Goal: Information Seeking & Learning: Compare options

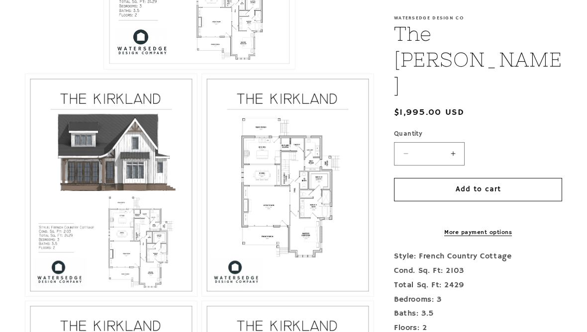
scroll to position [416, 0]
click at [202, 297] on button "Open media 3 in modal" at bounding box center [202, 297] width 0 height 0
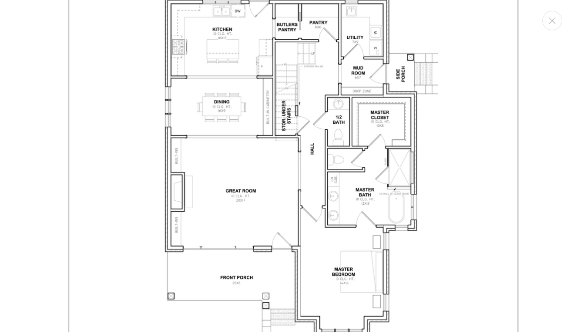
scroll to position [1436, 0]
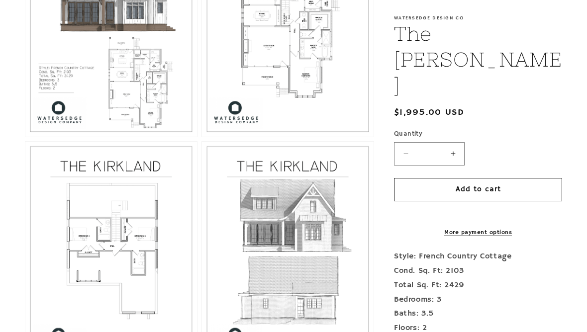
scroll to position [723, 0]
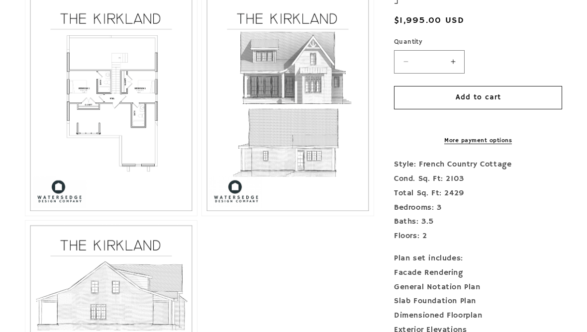
click at [25, 216] on button "Open media 4 in modal" at bounding box center [25, 216] width 0 height 0
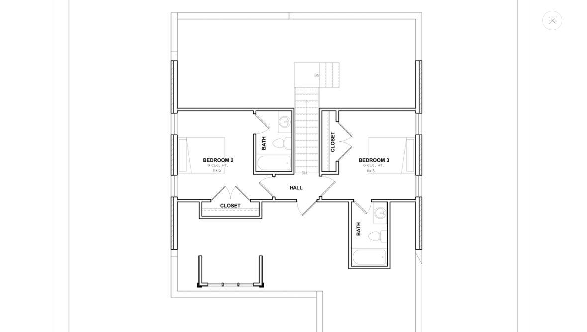
scroll to position [1991, 0]
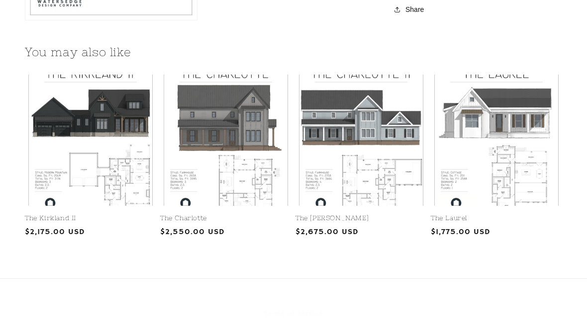
scroll to position [1146, 0]
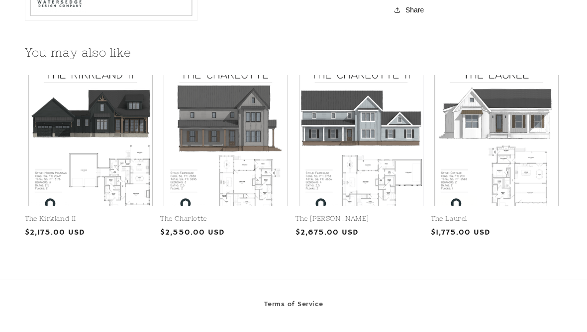
click at [396, 215] on link "The Charlotte II" at bounding box center [361, 219] width 131 height 8
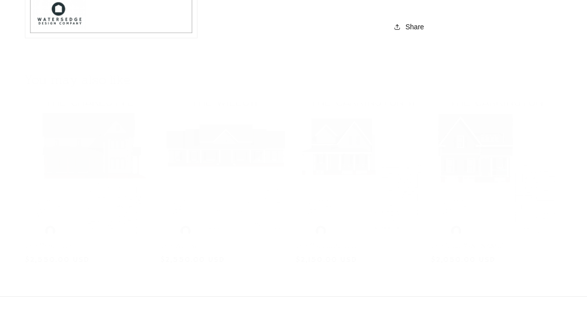
scroll to position [1239, 0]
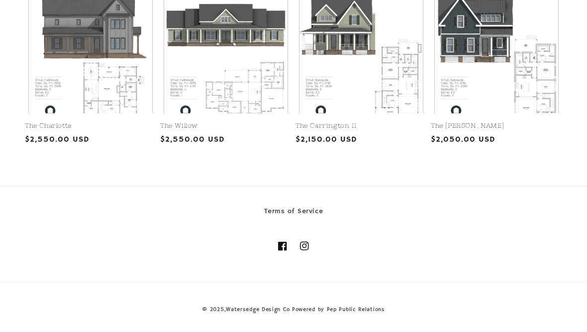
click at [248, 122] on link "The Willow" at bounding box center [225, 126] width 131 height 8
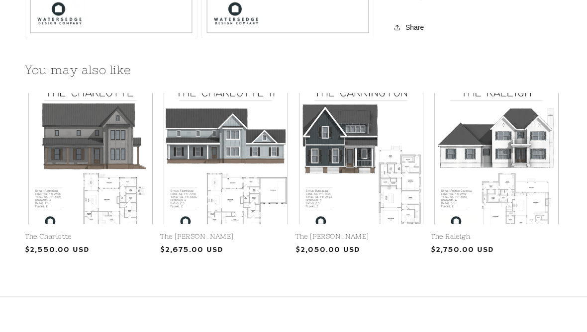
scroll to position [901, 0]
click at [401, 233] on link "The [PERSON_NAME]" at bounding box center [361, 237] width 131 height 8
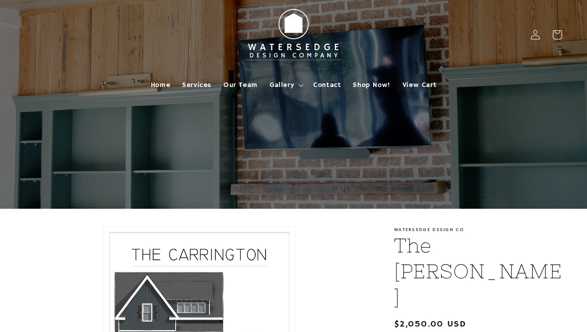
click at [367, 86] on span "Shop Now!" at bounding box center [371, 85] width 37 height 9
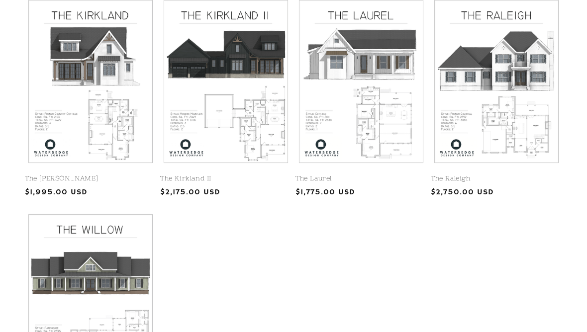
scroll to position [477, 0]
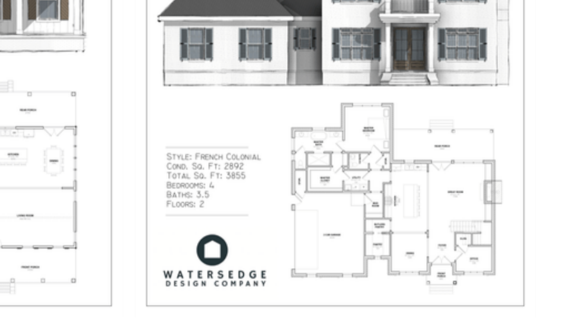
click at [431, 176] on link "The Raleigh" at bounding box center [496, 180] width 131 height 8
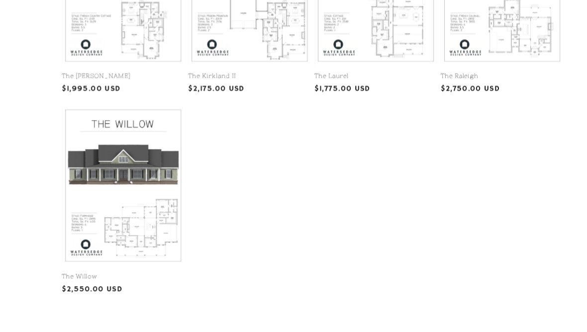
scroll to position [631, 0]
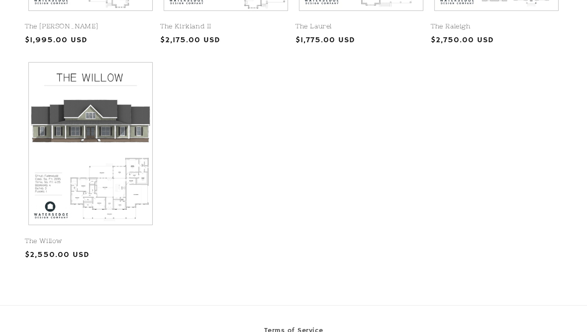
click at [80, 237] on link "The Willow" at bounding box center [90, 241] width 131 height 8
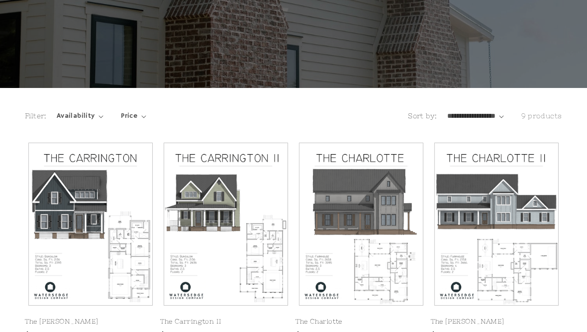
scroll to position [121, 0]
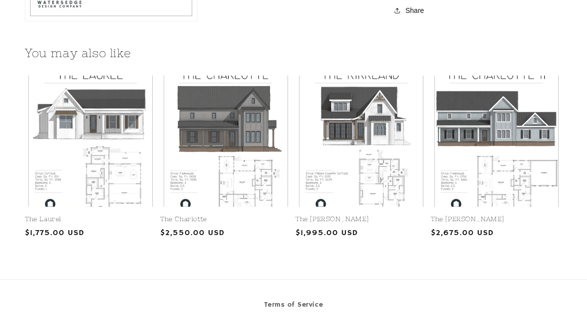
scroll to position [1146, 0]
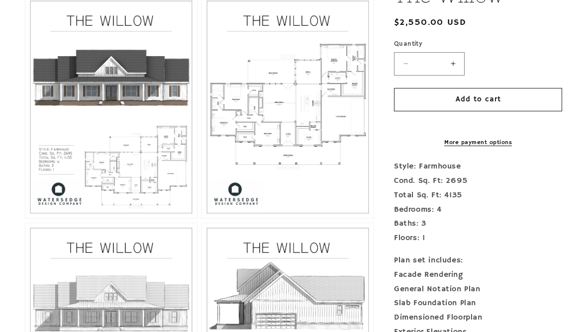
scroll to position [467, 0]
